Goal: Navigation & Orientation: Understand site structure

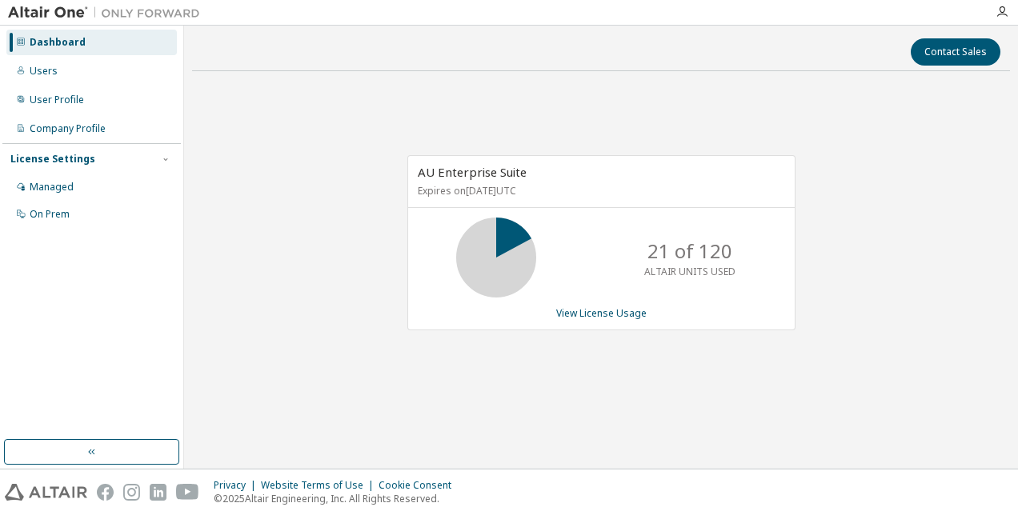
click at [904, 230] on div "AU Enterprise Suite Expires on [DATE] UTC 21 of 120 ALTAIR UNITS USED View Lice…" at bounding box center [601, 251] width 818 height 335
